Goal: Check status: Check status

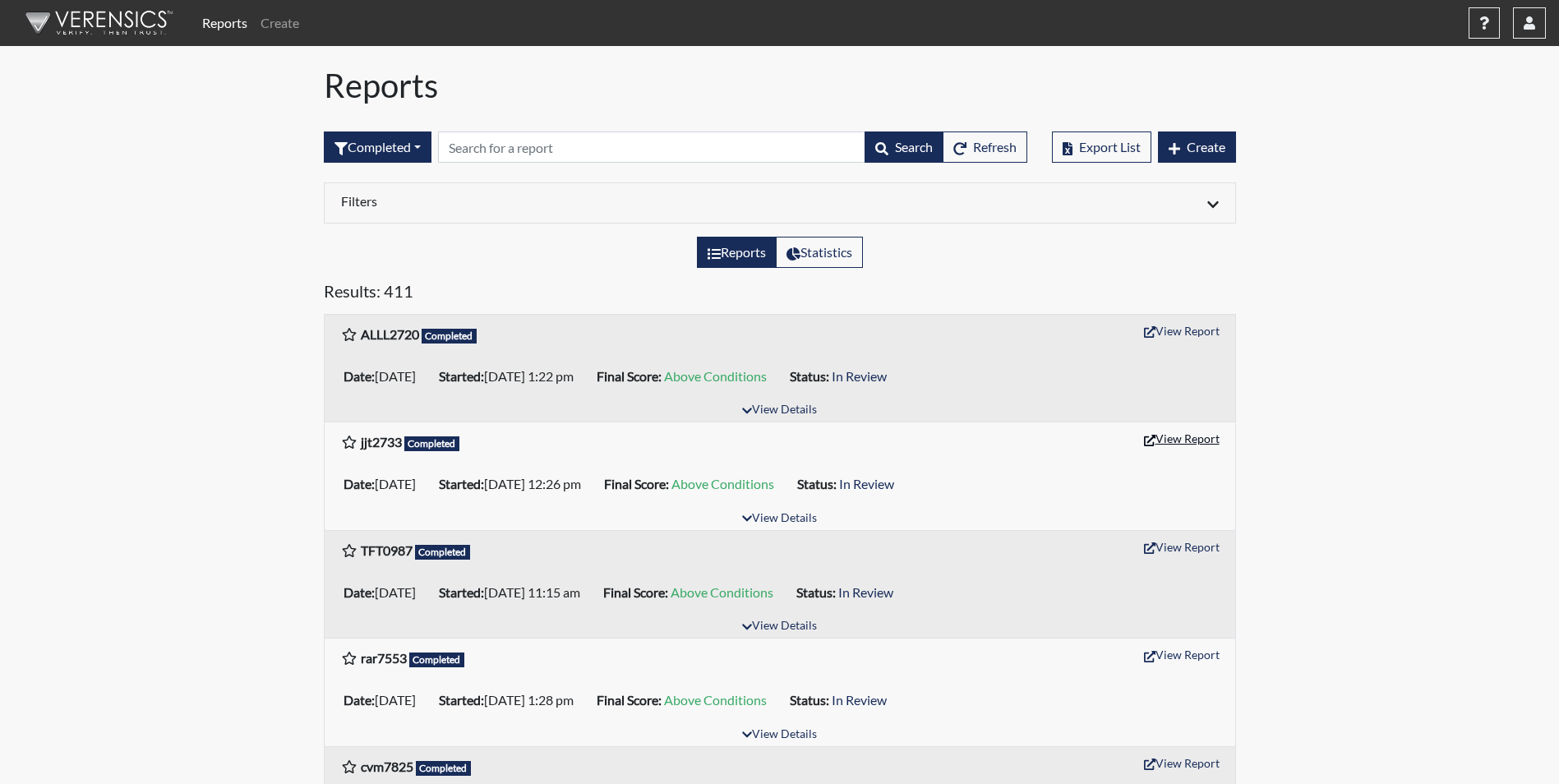
click at [1172, 442] on button "View Report" at bounding box center [1182, 438] width 90 height 25
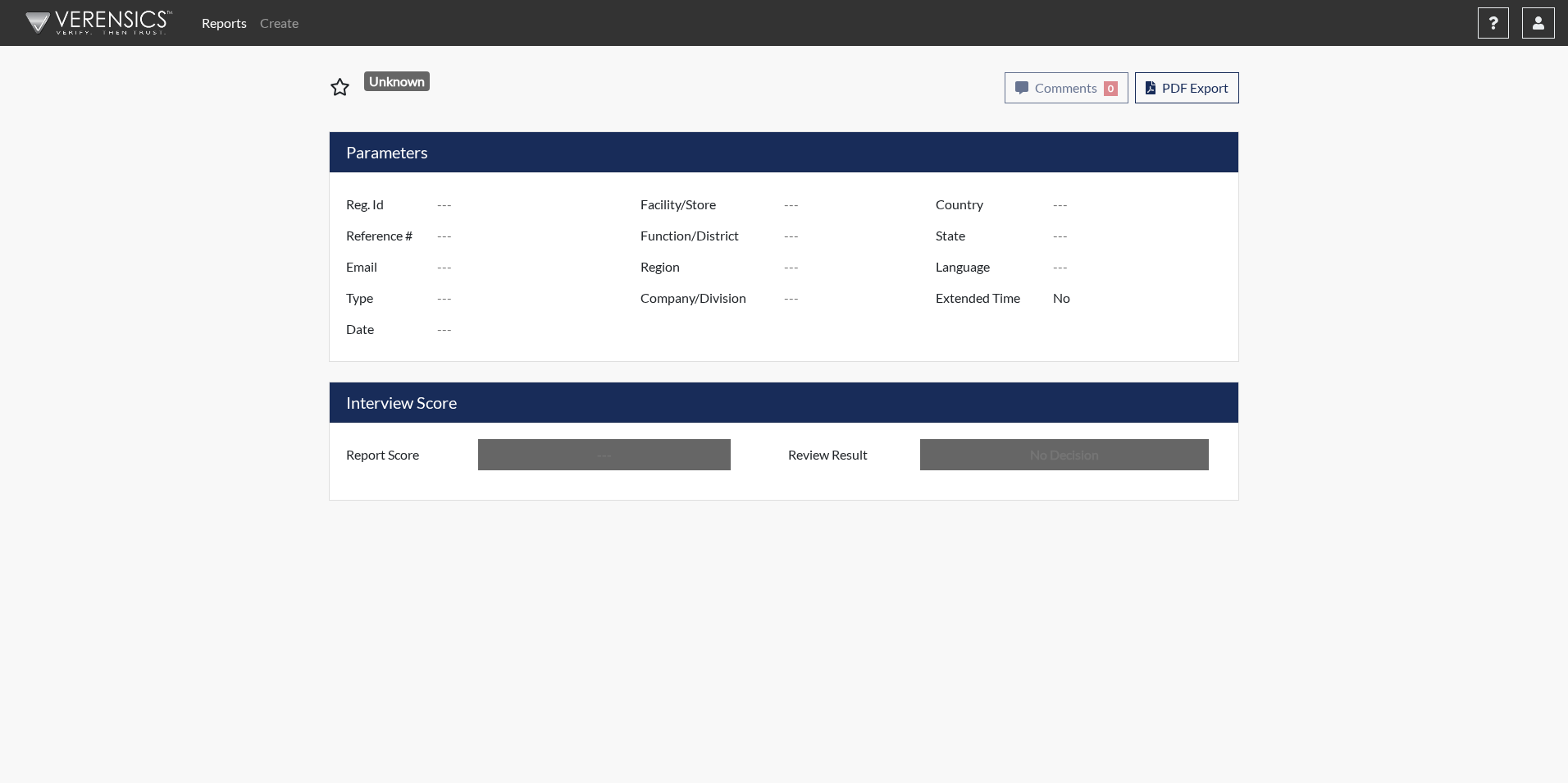
type input "jjt2733"
type input "51591"
type input "---"
type input "Corrections Pre-Employment"
type input "[DATE]"
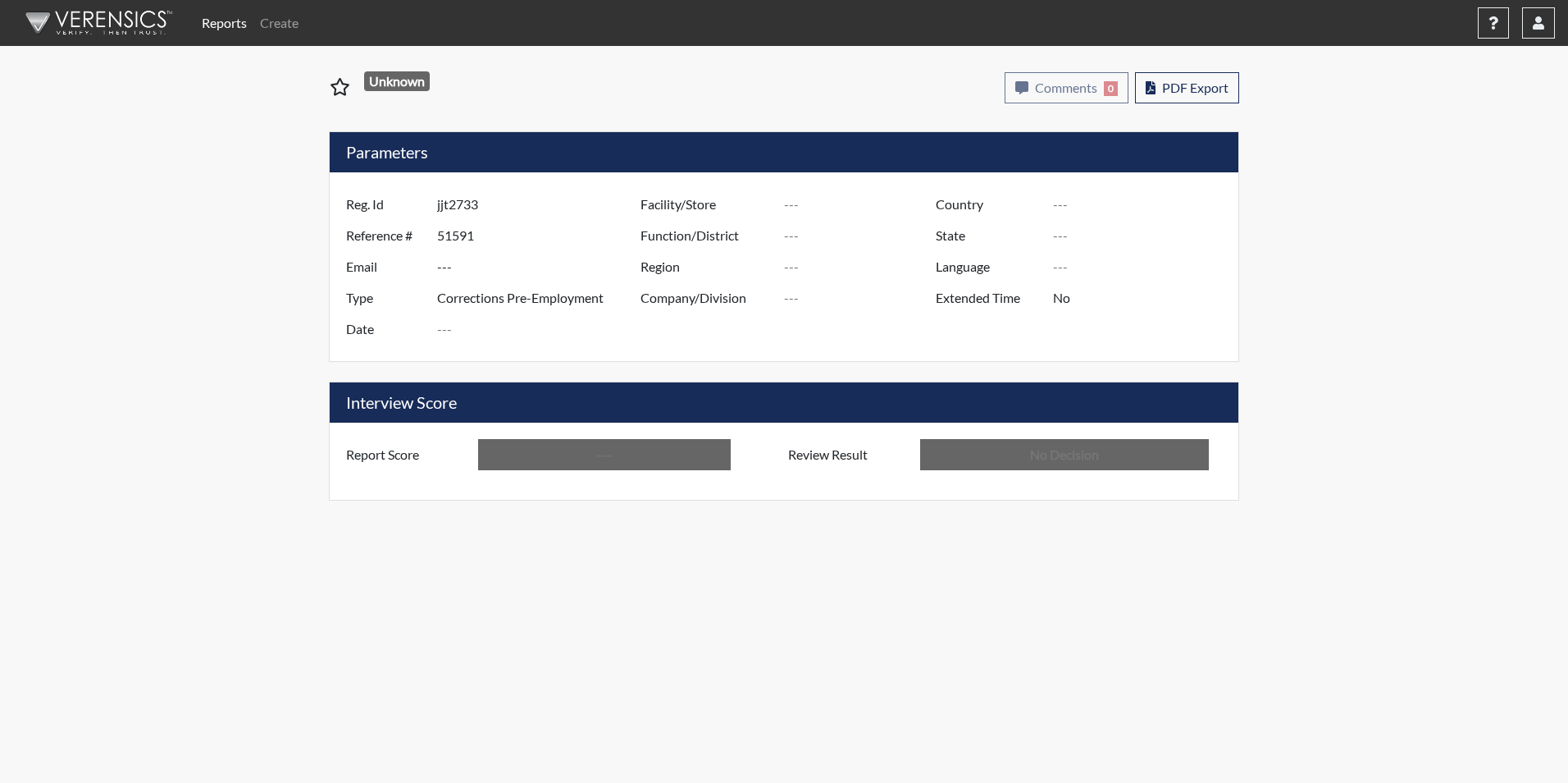
type input "[PERSON_NAME]"
type input "[GEOGRAPHIC_DATA]"
type input "[US_STATE]"
type input "English"
type input "Above Conditions"
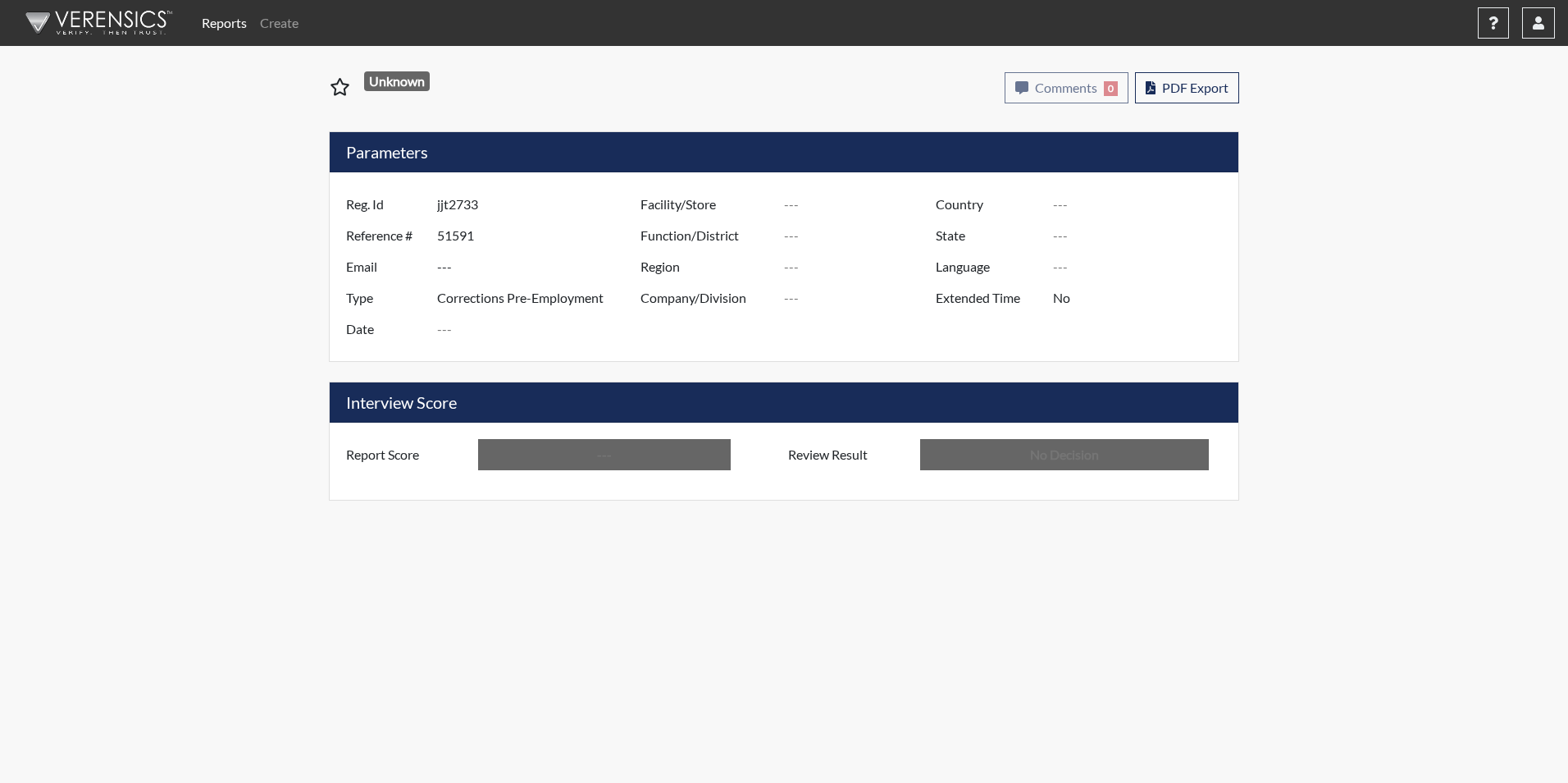
type input "In Review"
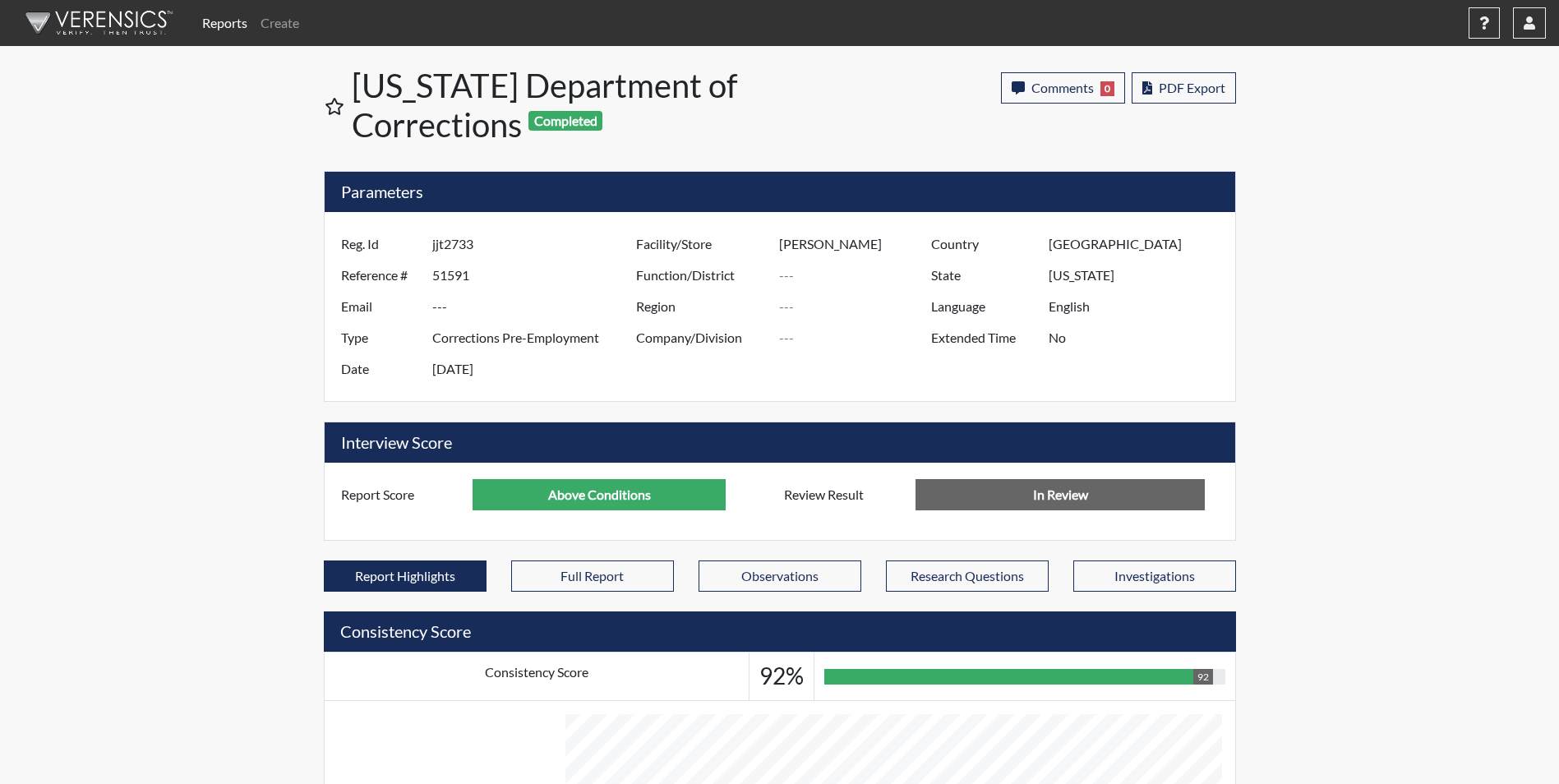
scroll to position [821394, 821336]
click at [225, 30] on link "Reports" at bounding box center [224, 23] width 58 height 33
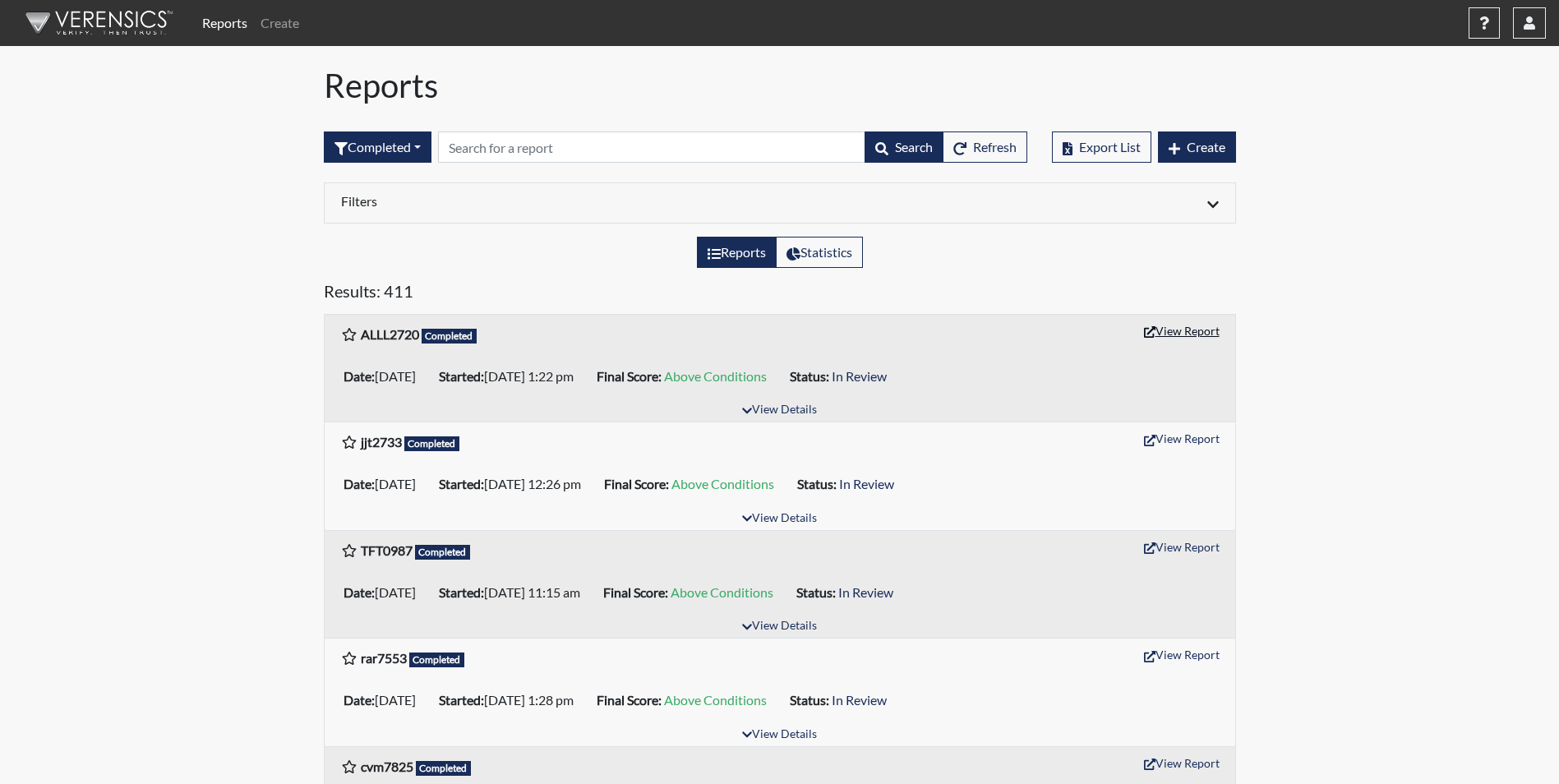
click at [1184, 329] on button "View Report" at bounding box center [1182, 331] width 90 height 25
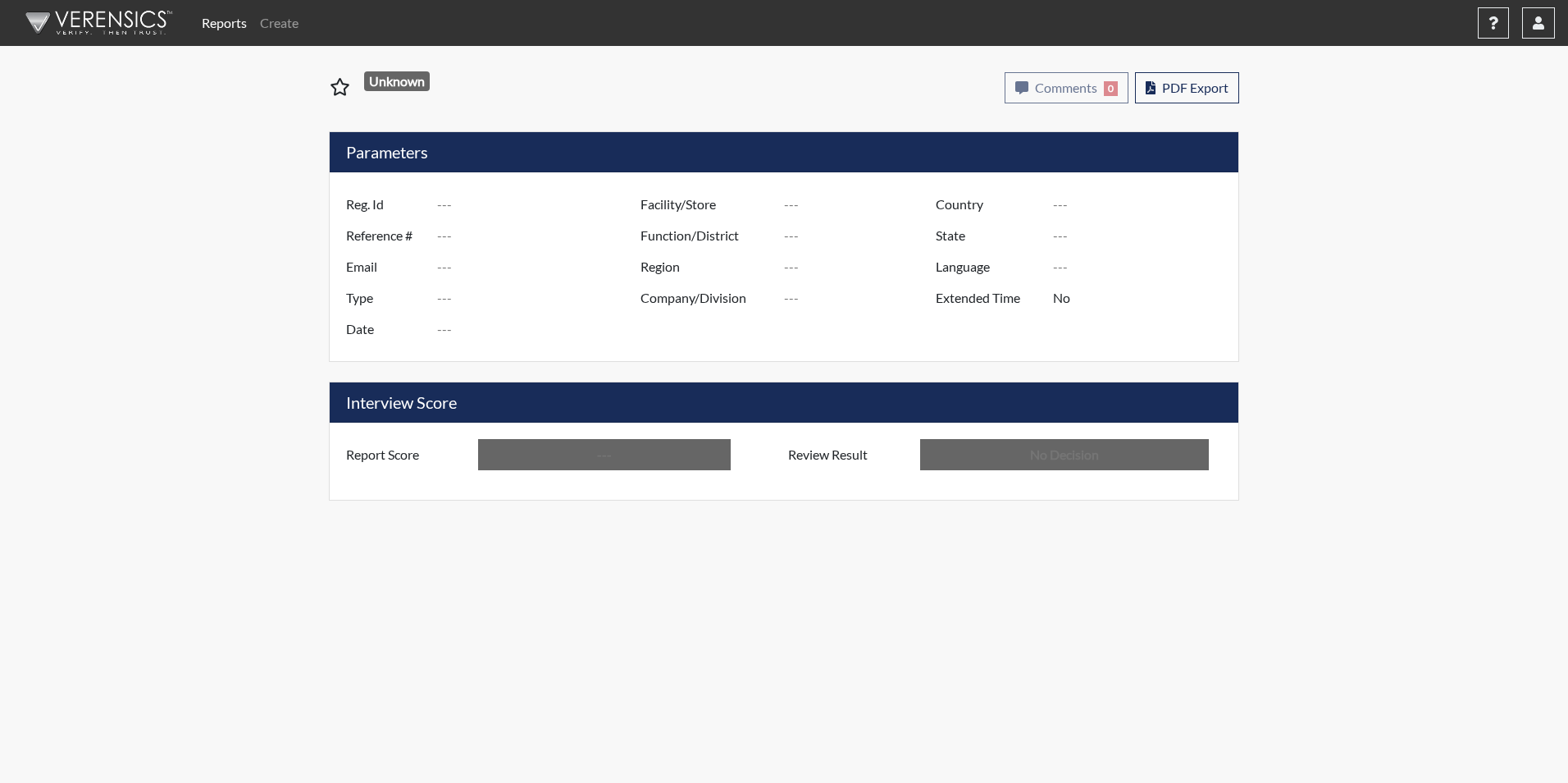
type input "ALLL2720"
type input "51595"
type input "---"
type input "Corrections Pre-Employment"
type input "[DATE]"
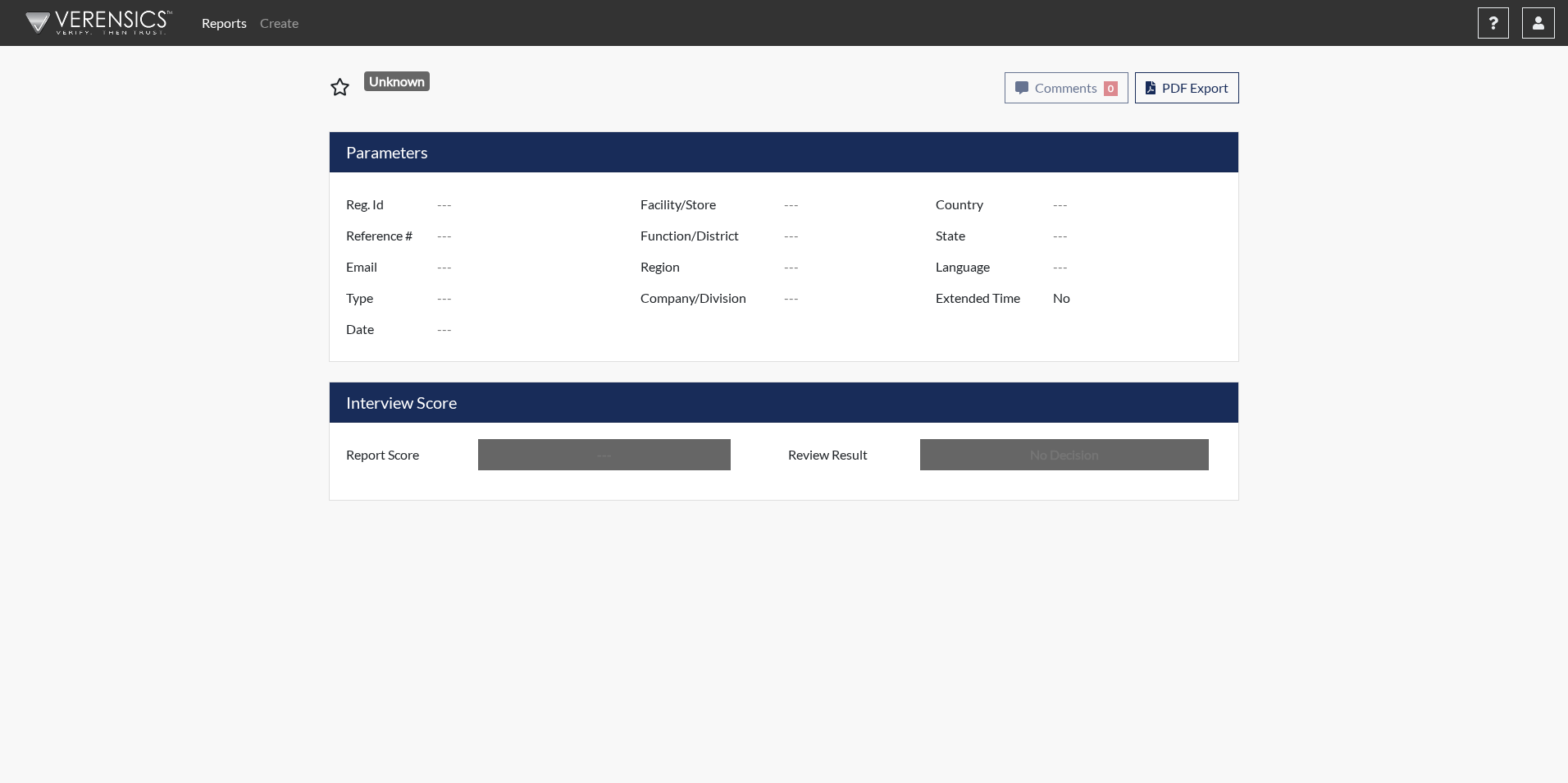
type input "[PERSON_NAME]"
type input "[GEOGRAPHIC_DATA]"
type input "[US_STATE]"
type input "English"
type input "Above Conditions"
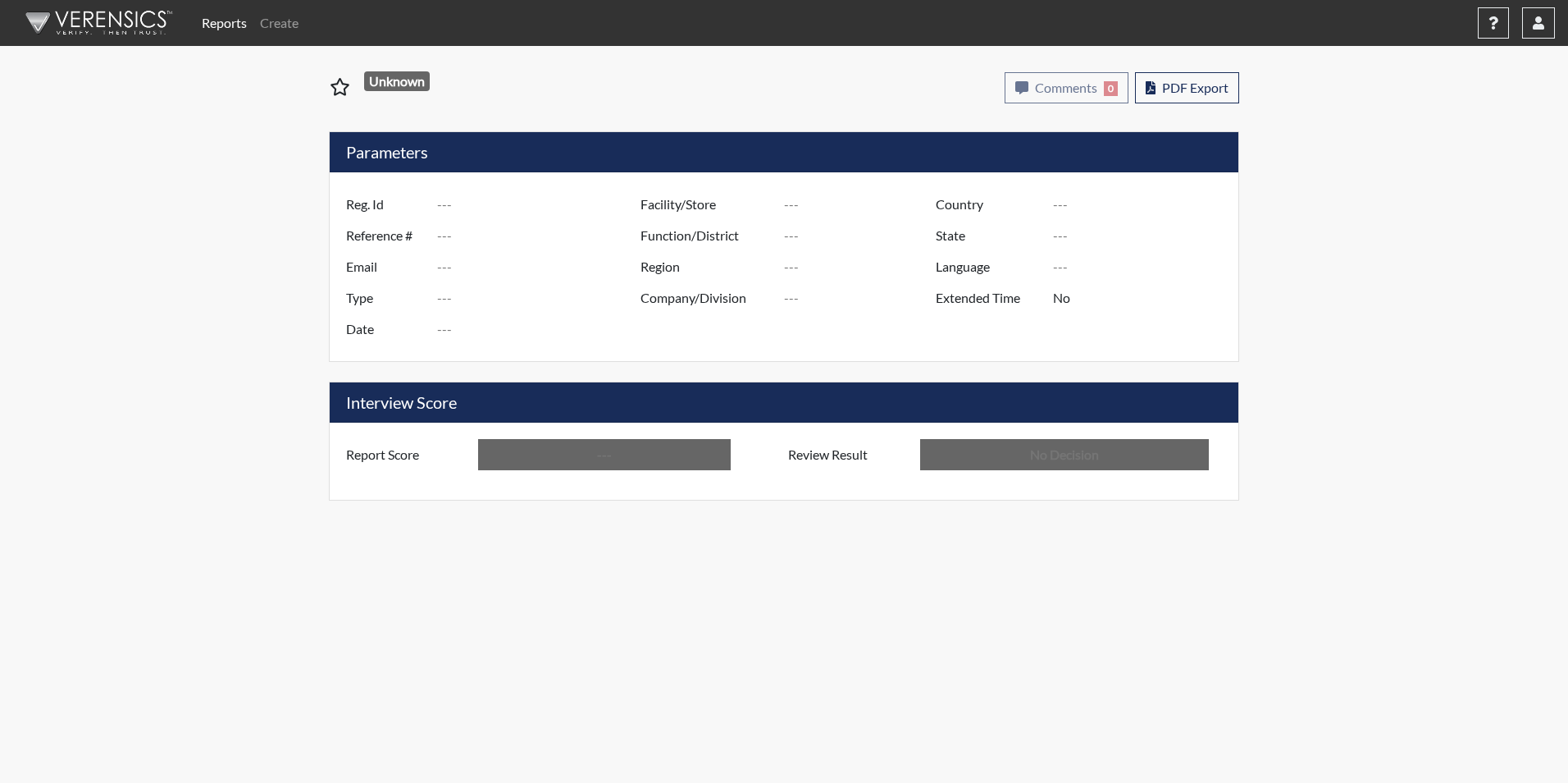
type input "In Review"
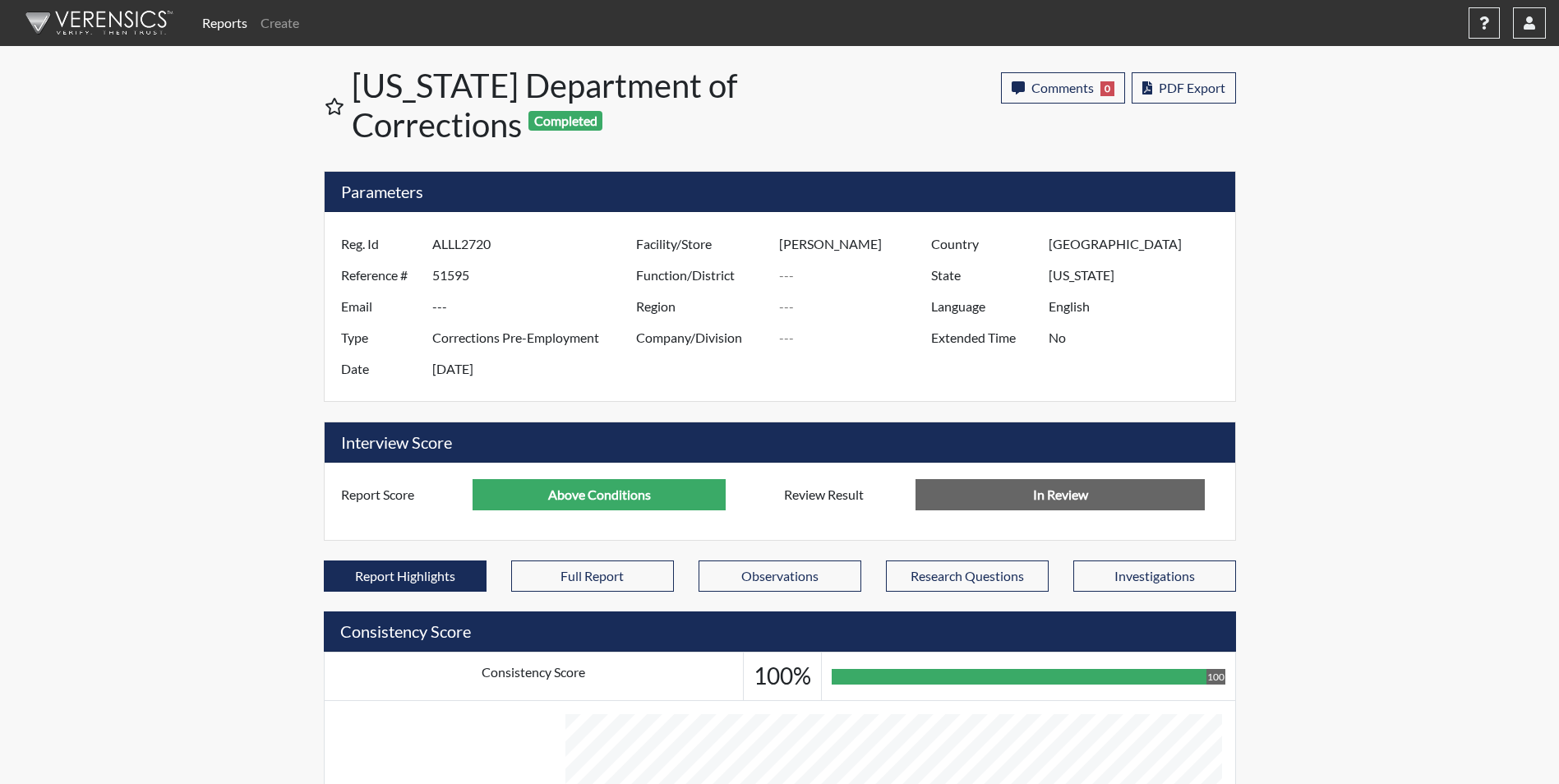
scroll to position [821394, 821336]
